Goal: Check status: Check status

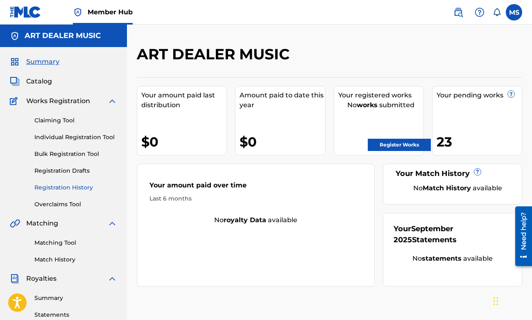
click at [58, 190] on link "Registration History" at bounding box center [75, 187] width 83 height 9
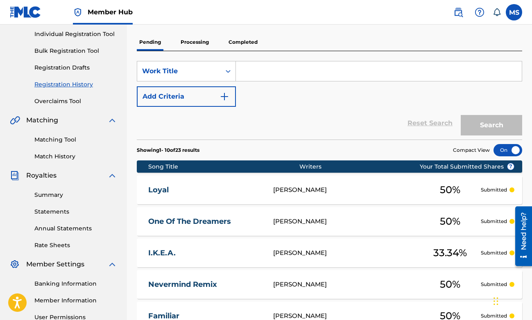
scroll to position [103, 0]
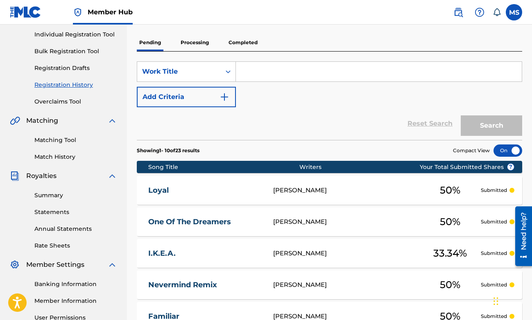
click at [181, 46] on p "Processing" at bounding box center [194, 42] width 33 height 17
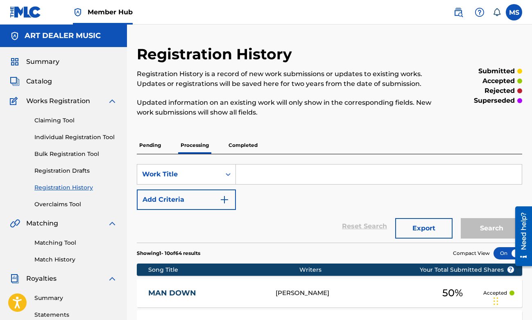
click at [147, 147] on p "Pending" at bounding box center [150, 145] width 27 height 17
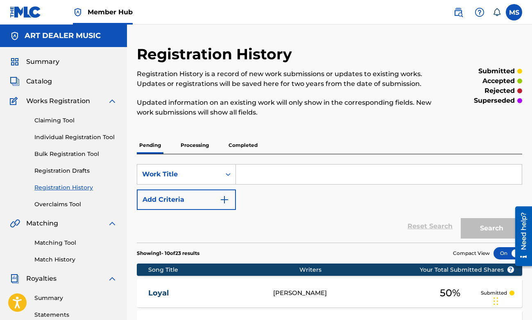
click at [188, 141] on p "Processing" at bounding box center [194, 145] width 33 height 17
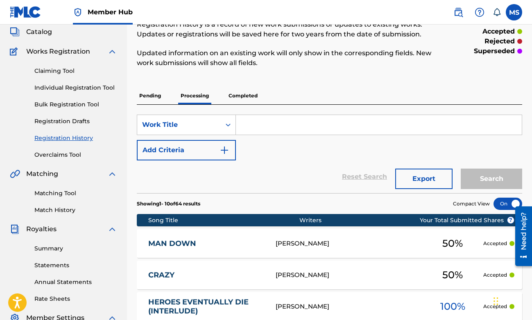
scroll to position [49, 0]
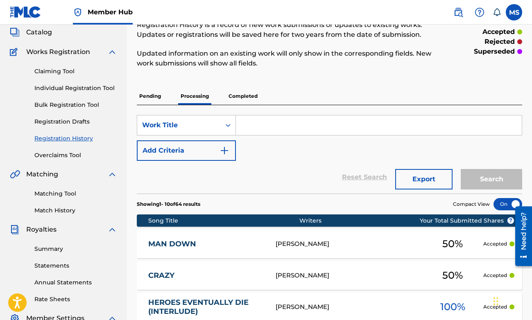
click at [243, 97] on p "Completed" at bounding box center [243, 96] width 34 height 17
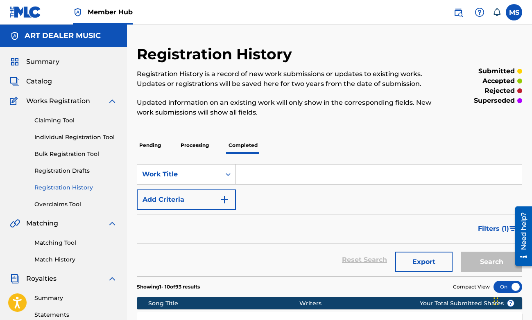
click at [194, 148] on p "Processing" at bounding box center [194, 145] width 33 height 17
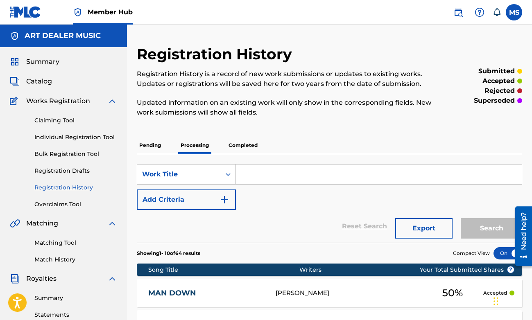
click at [151, 147] on p "Pending" at bounding box center [150, 145] width 27 height 17
